Goal: Task Accomplishment & Management: Complete application form

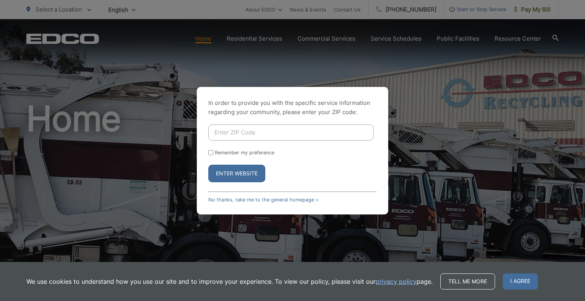
drag, startPoint x: 237, startPoint y: 132, endPoint x: 250, endPoint y: 131, distance: 12.3
click at [241, 132] on input "Enter ZIP Code" at bounding box center [290, 132] width 165 height 16
type input "92118"
click at [208, 165] on button "Enter Website" at bounding box center [236, 174] width 57 height 18
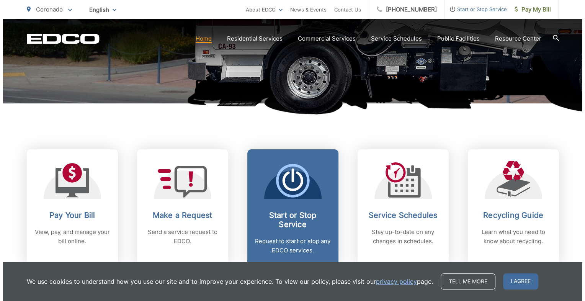
scroll to position [268, 0]
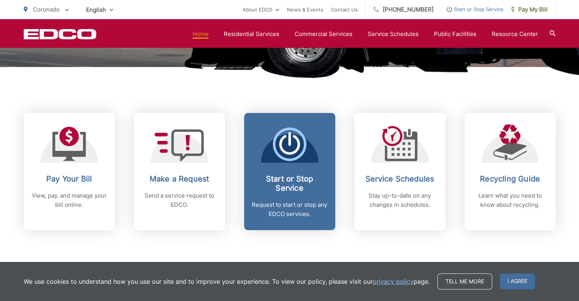
click at [287, 155] on icon at bounding box center [290, 144] width 34 height 34
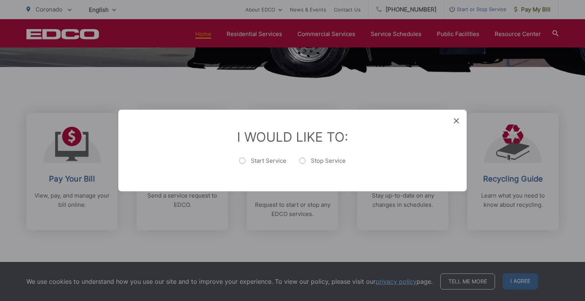
click at [271, 160] on label "Start Service" at bounding box center [262, 164] width 47 height 15
radio input "true"
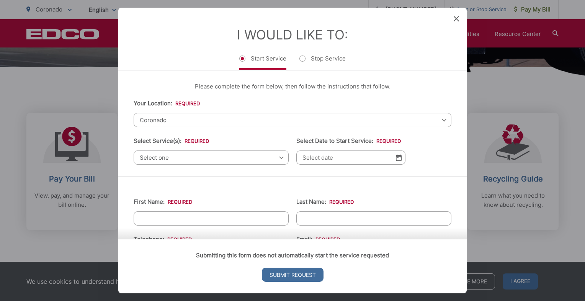
click at [179, 160] on span "Select one" at bounding box center [211, 157] width 155 height 14
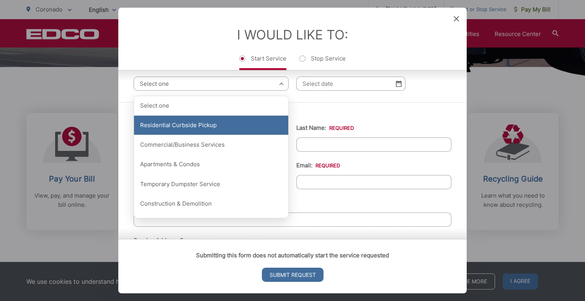
scroll to position [77, 0]
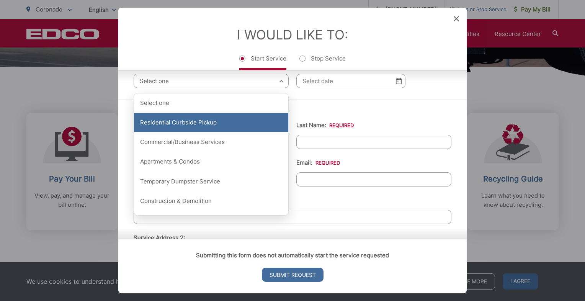
click at [202, 122] on div "Residential Curbside Pickup" at bounding box center [211, 122] width 154 height 19
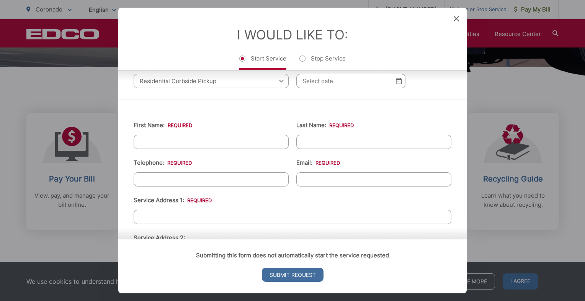
click at [396, 81] on img at bounding box center [399, 81] width 6 height 7
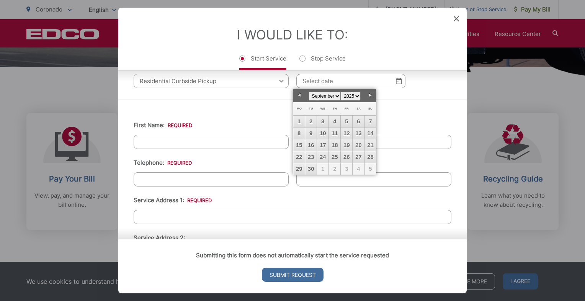
click at [371, 94] on link "Next" at bounding box center [369, 95] width 11 height 11
click at [323, 120] on link "1" at bounding box center [322, 121] width 11 height 11
type input "[DATE]"
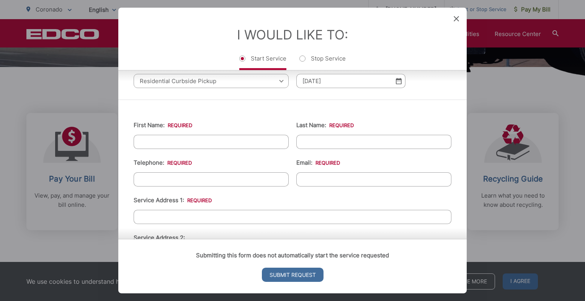
click at [184, 145] on input "First Name: *" at bounding box center [211, 142] width 155 height 14
type input "Jordan"
type input "[PERSON_NAME]"
type input "6197883982"
type input "[EMAIL_ADDRESS][DOMAIN_NAME]"
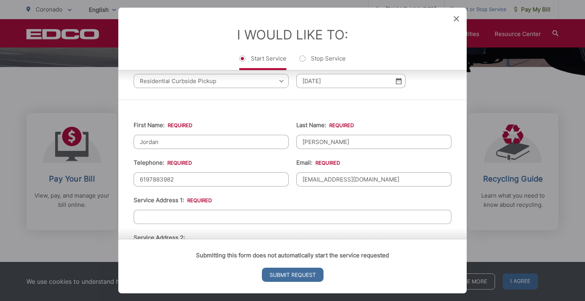
type input "[GEOGRAPHIC_DATA]"
type input "91977"
type input "9786 [GEOGRAPHIC_DATA][PERSON_NAME]"
type input "[PHONE_NUMBER]"
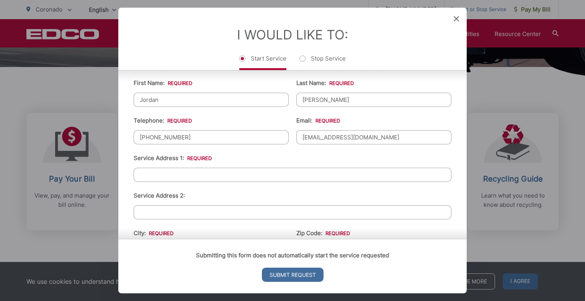
scroll to position [153, 0]
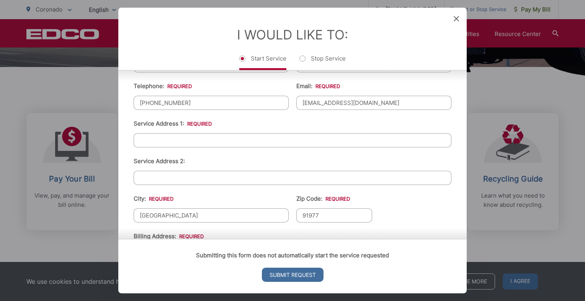
click at [160, 139] on input "Service Address 1: *" at bounding box center [293, 140] width 318 height 14
type input "2 [GEOGRAPHIC_DATA]"
type input "CORONADO"
type input "92118"
click at [382, 200] on ul "First Name: * [PERSON_NAME] Last Name: * [PERSON_NAME] Telephone: * [PHONE_NUMB…" at bounding box center [293, 202] width 318 height 334
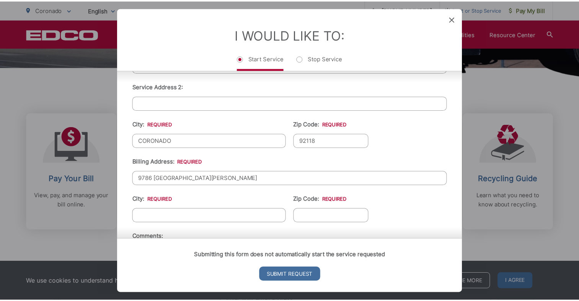
scroll to position [230, 0]
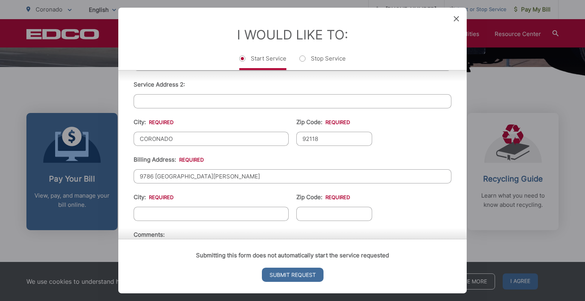
drag, startPoint x: 187, startPoint y: 171, endPoint x: 104, endPoint y: 170, distance: 83.1
click at [104, 170] on div "Entry Status None In Progress Completed None None In Progress Completed I Would…" at bounding box center [292, 150] width 585 height 301
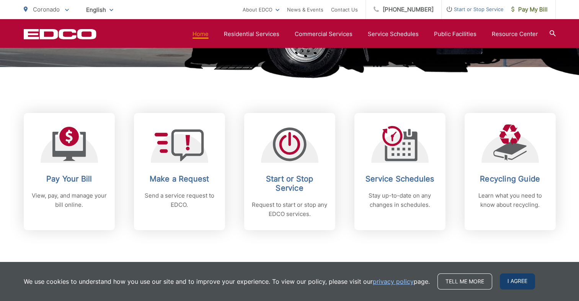
click at [512, 284] on span "I agree" at bounding box center [517, 281] width 35 height 16
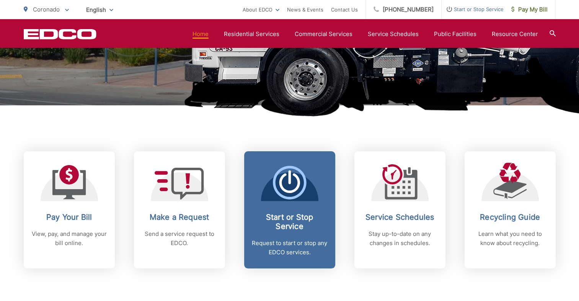
click at [290, 194] on icon at bounding box center [290, 183] width 34 height 34
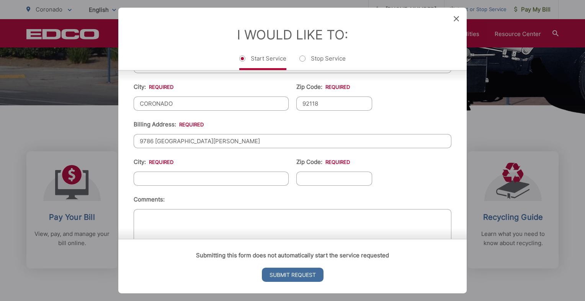
scroll to position [268, 0]
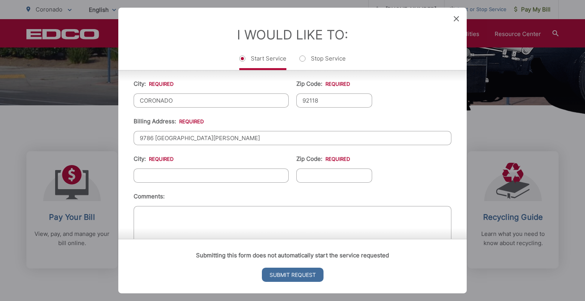
drag, startPoint x: 203, startPoint y: 135, endPoint x: 138, endPoint y: 134, distance: 65.5
click at [138, 134] on input "9786 [GEOGRAPHIC_DATA][PERSON_NAME]" at bounding box center [293, 138] width 318 height 14
click at [149, 137] on input "2" at bounding box center [293, 138] width 318 height 14
drag, startPoint x: 146, startPoint y: 135, endPoint x: 156, endPoint y: 136, distance: 10.0
click at [148, 135] on input "2" at bounding box center [293, 138] width 318 height 14
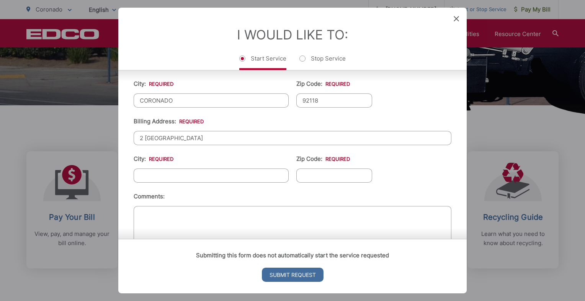
type input "2 [GEOGRAPHIC_DATA]"
type input "CORONADO"
type input "92118"
click at [177, 192] on li "Comments:" at bounding box center [293, 223] width 318 height 63
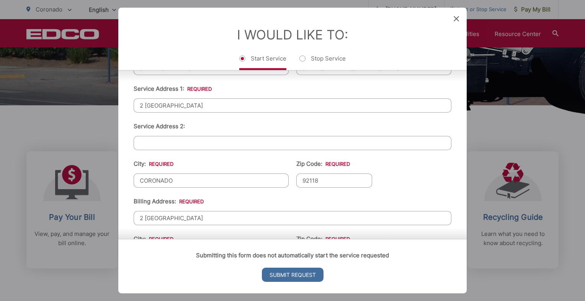
scroll to position [191, 0]
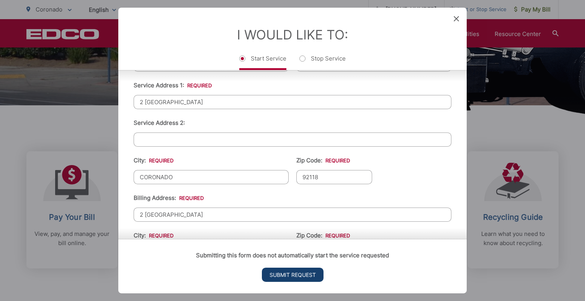
click at [293, 276] on input "Submit Request" at bounding box center [293, 275] width 62 height 14
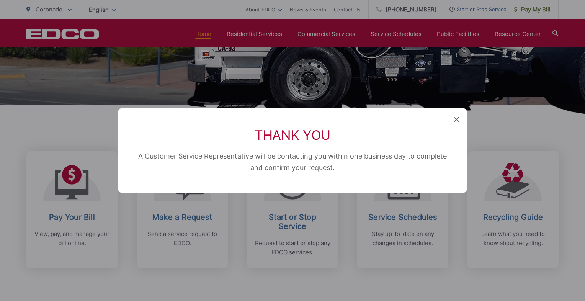
scroll to position [300, 0]
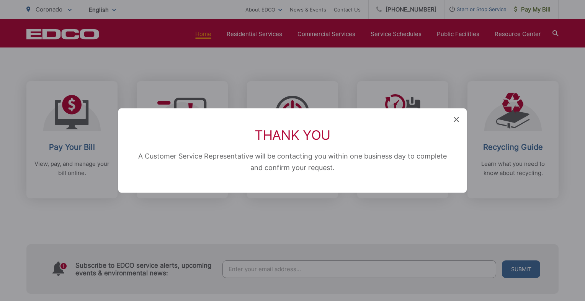
click at [455, 119] on icon at bounding box center [456, 119] width 5 height 5
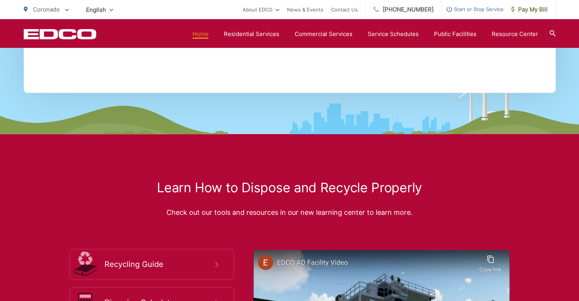
scroll to position [1263, 0]
